Goal: Information Seeking & Learning: Learn about a topic

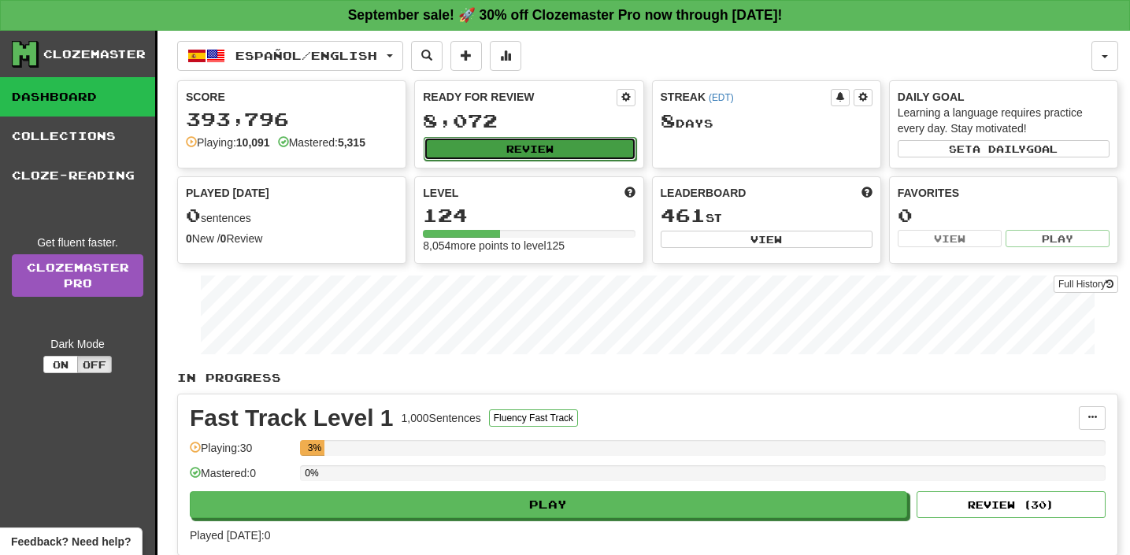
click at [534, 143] on button "Review" at bounding box center [530, 149] width 212 height 24
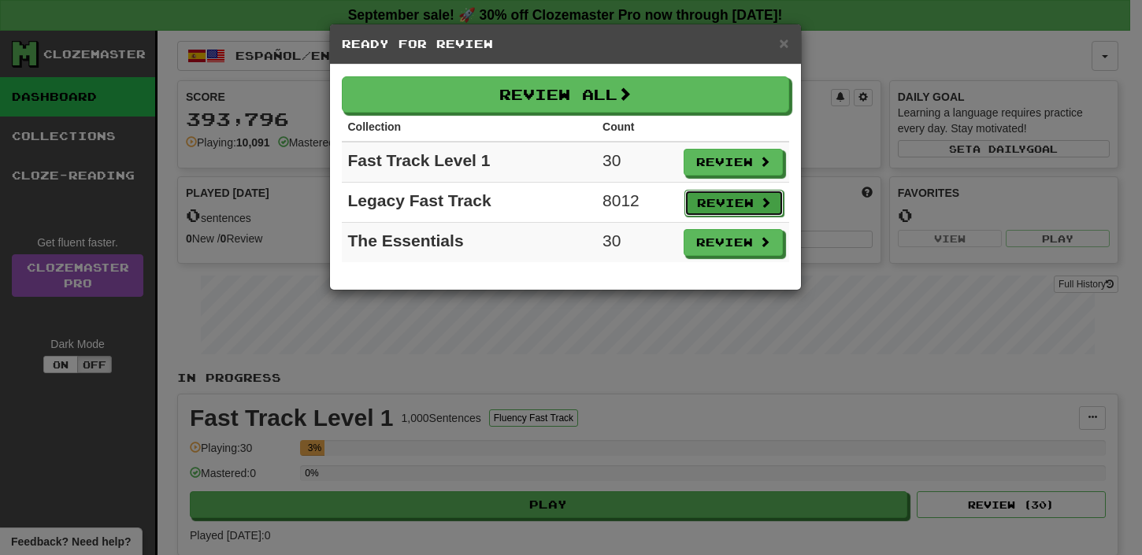
click at [732, 212] on button "Review" at bounding box center [733, 203] width 99 height 27
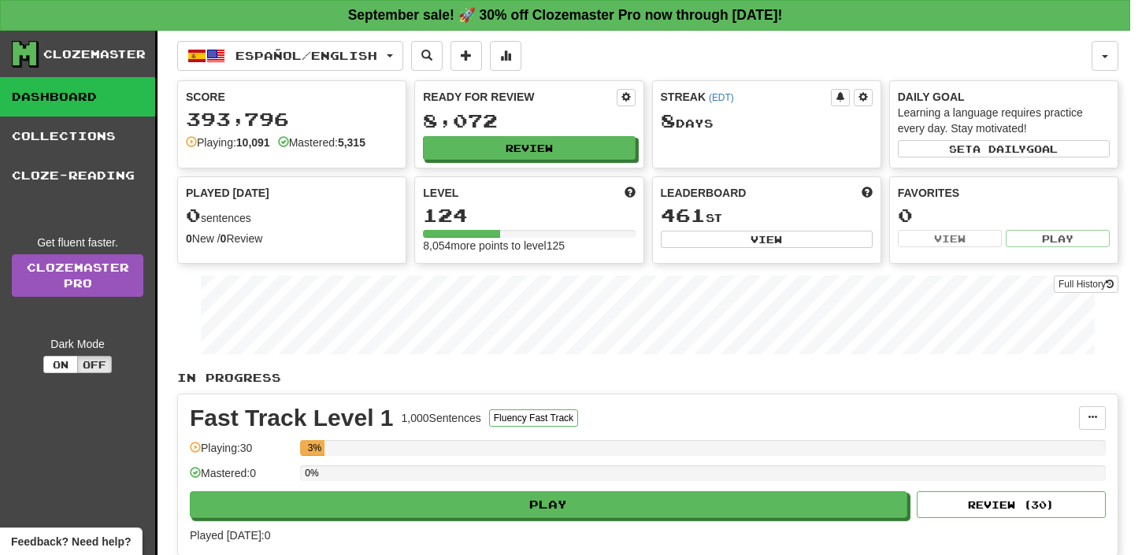
select select "**"
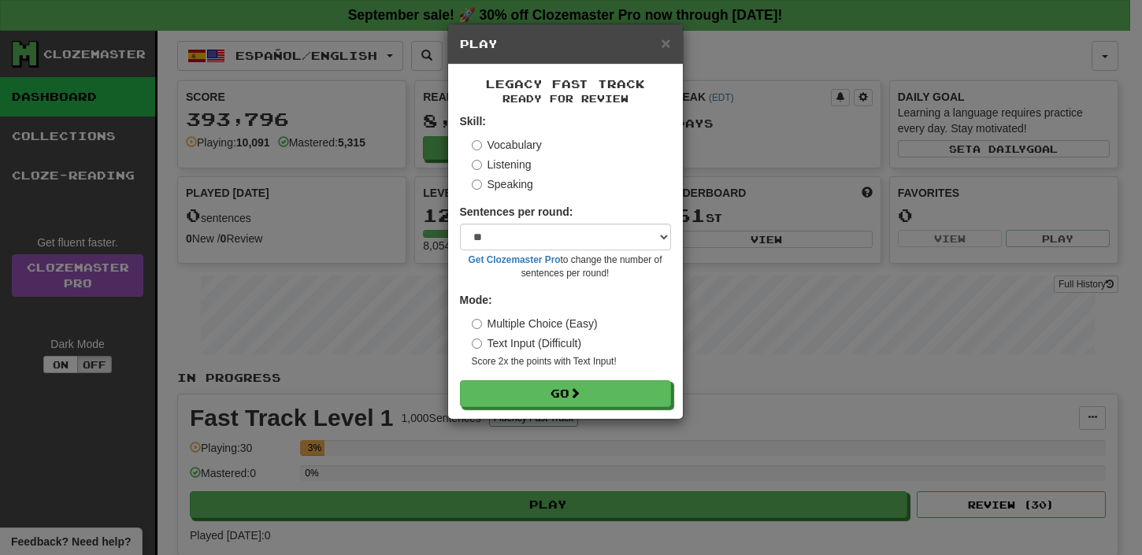
click at [539, 408] on div "Legacy Fast Track Ready for Review Skill: Vocabulary Listening Speaking Sentenc…" at bounding box center [565, 242] width 235 height 354
click at [539, 404] on button "Go" at bounding box center [566, 394] width 211 height 27
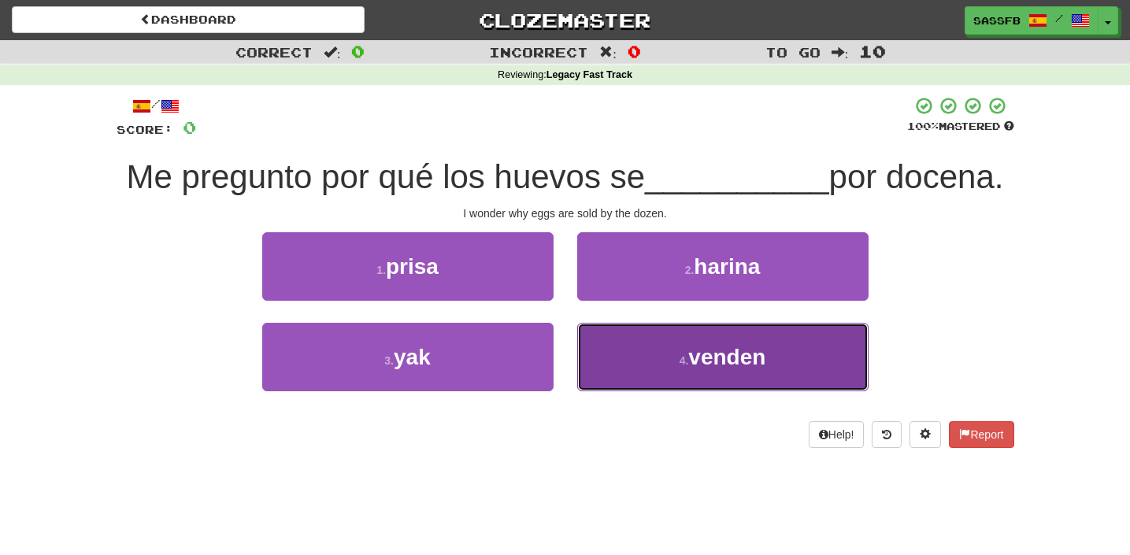
click at [742, 359] on span "venden" at bounding box center [726, 357] width 77 height 24
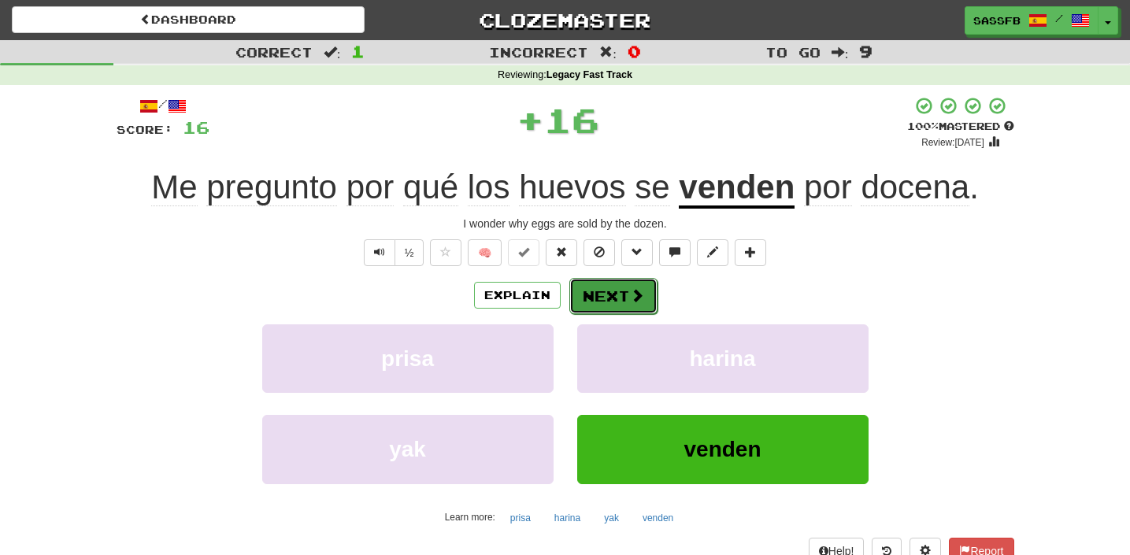
click at [632, 302] on span at bounding box center [637, 295] width 14 height 14
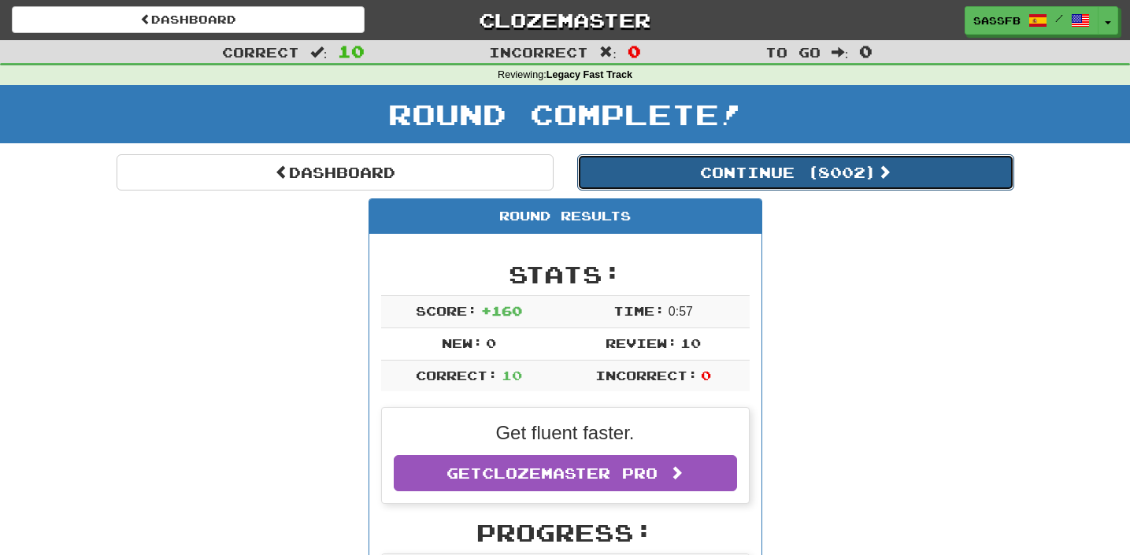
click at [846, 174] on button "Continue ( 8002 )" at bounding box center [795, 172] width 437 height 36
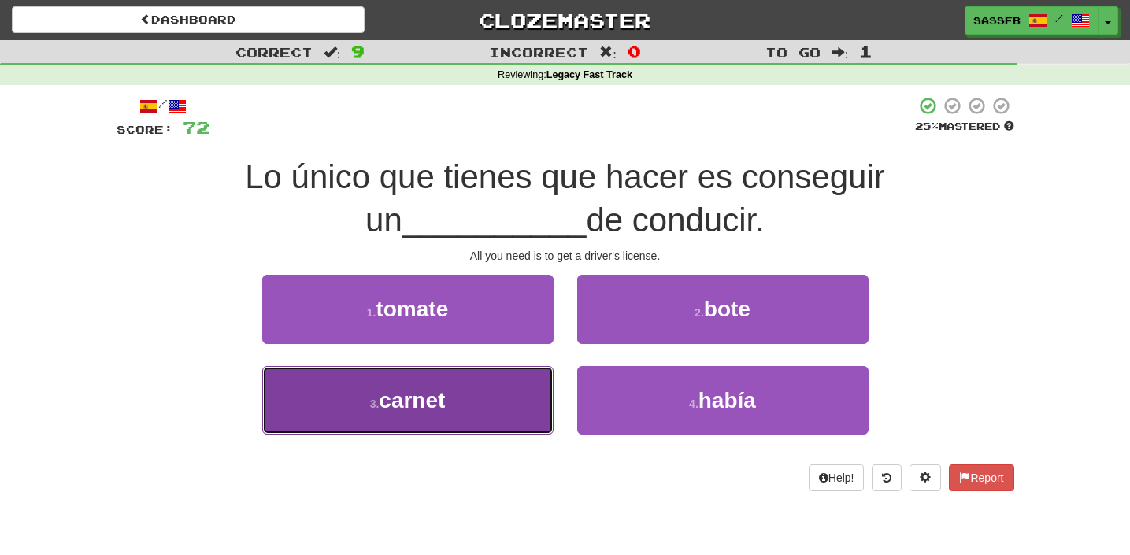
click at [417, 391] on span "carnet" at bounding box center [412, 400] width 66 height 24
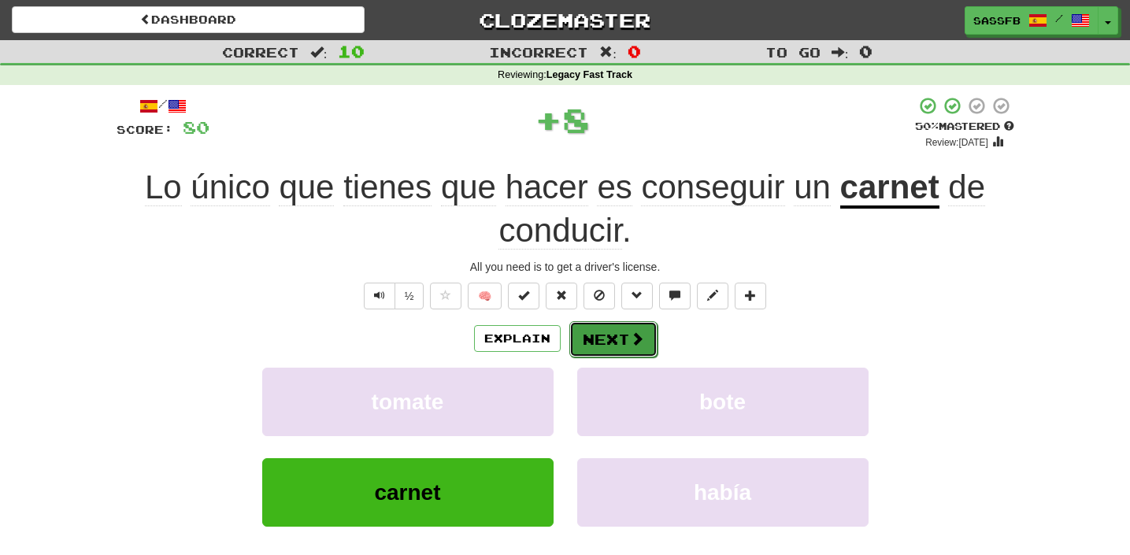
click at [632, 343] on span at bounding box center [637, 339] width 14 height 14
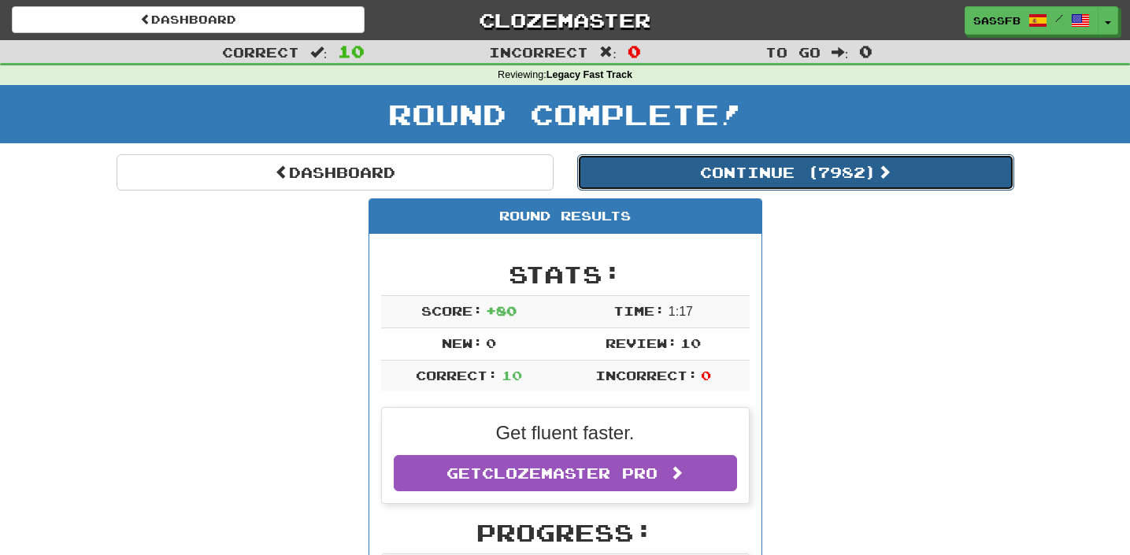
click at [750, 176] on button "Continue ( 7982 )" at bounding box center [795, 172] width 437 height 36
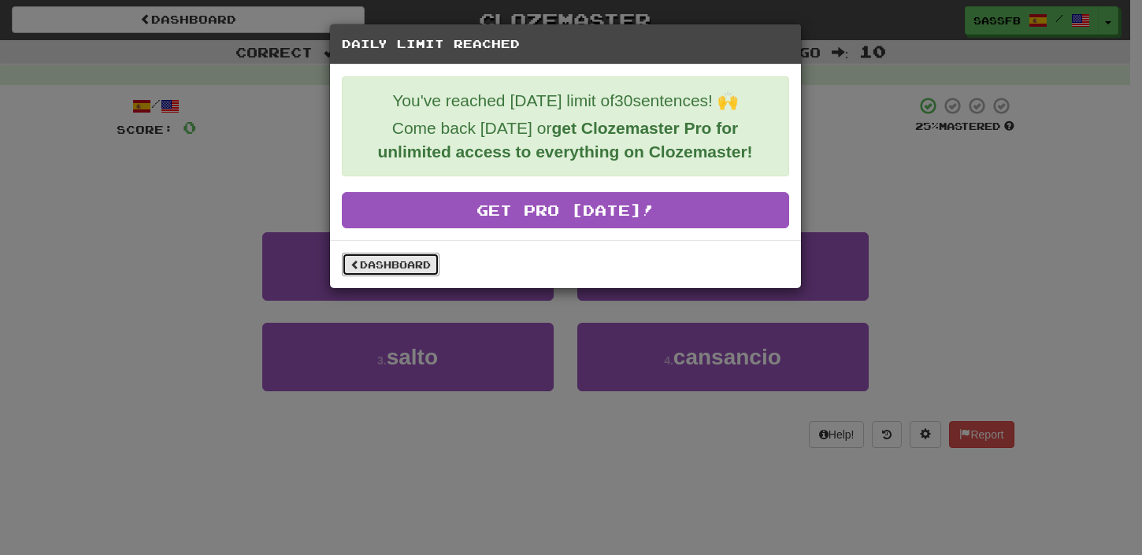
drag, startPoint x: 375, startPoint y: 270, endPoint x: 372, endPoint y: 278, distance: 8.5
click at [375, 272] on link "Dashboard" at bounding box center [391, 265] width 98 height 24
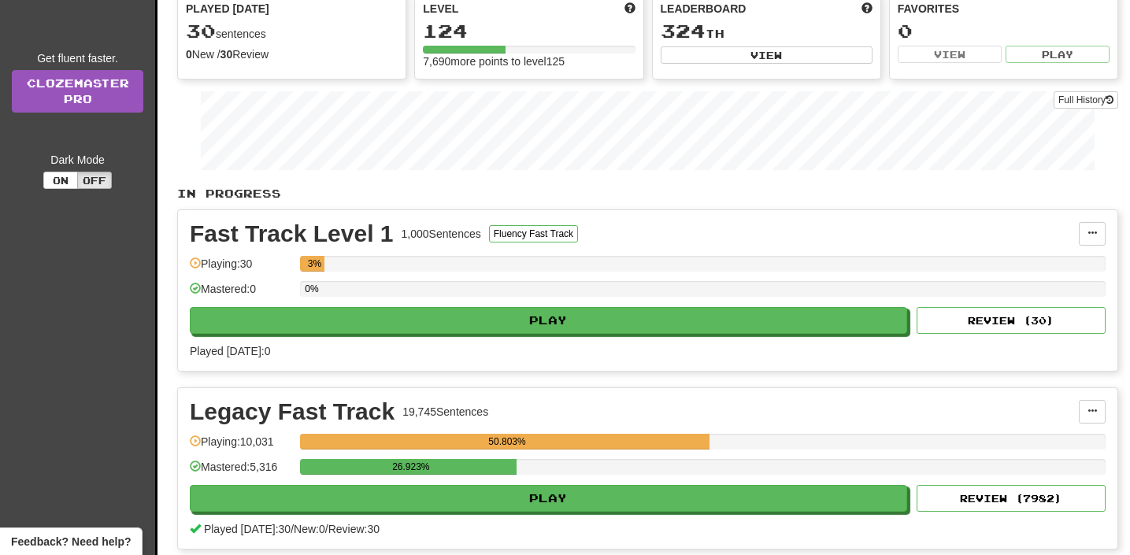
scroll to position [252, 0]
